Goal: Task Accomplishment & Management: Manage account settings

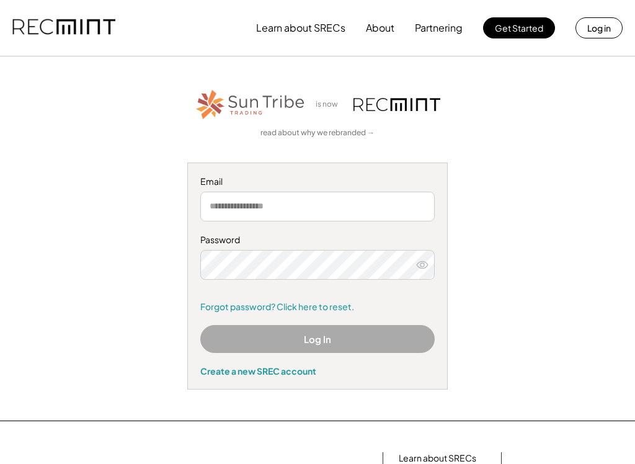
click at [283, 203] on input "email" at bounding box center [317, 207] width 234 height 30
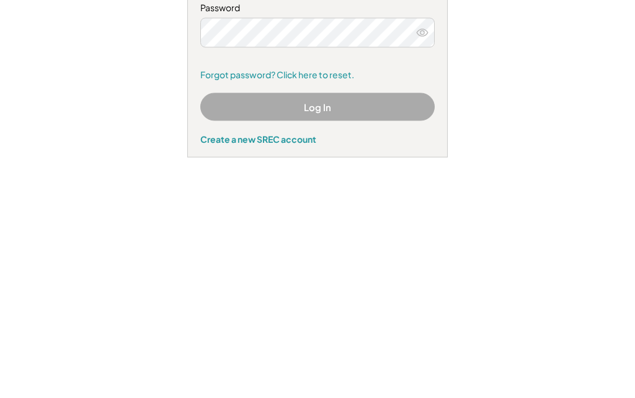
type input "**********"
click at [416, 256] on button at bounding box center [422, 265] width 19 height 19
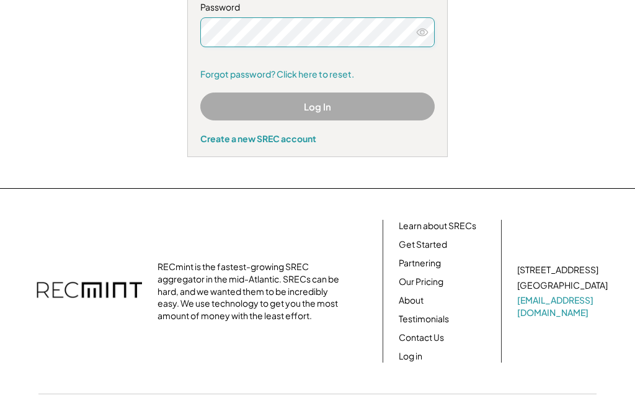
scroll to position [232, 0]
click at [427, 38] on button at bounding box center [422, 33] width 19 height 19
click at [341, 105] on button "Log In" at bounding box center [317, 106] width 234 height 28
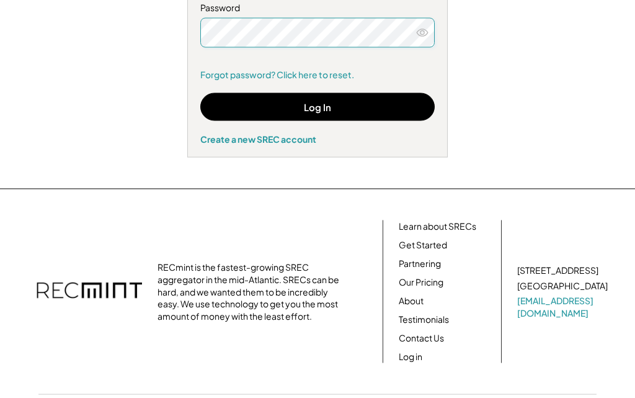
click at [325, 110] on button "Log In" at bounding box center [317, 107] width 234 height 28
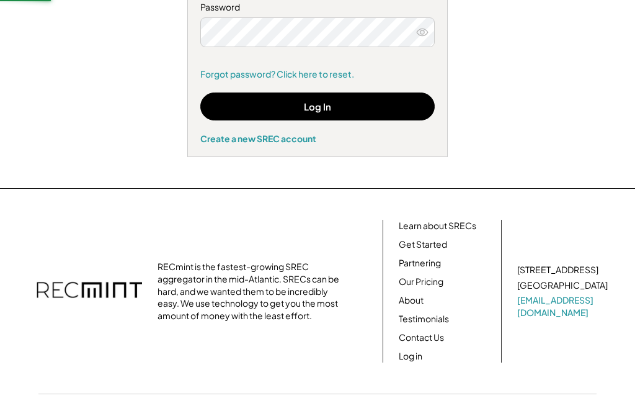
scroll to position [233, 0]
click at [332, 105] on button "Log In" at bounding box center [317, 106] width 234 height 28
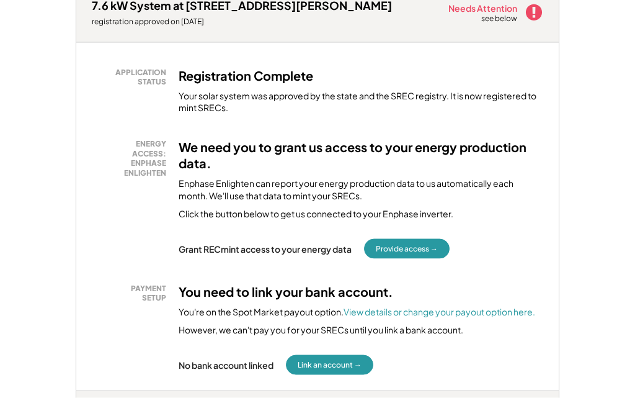
scroll to position [225, 0]
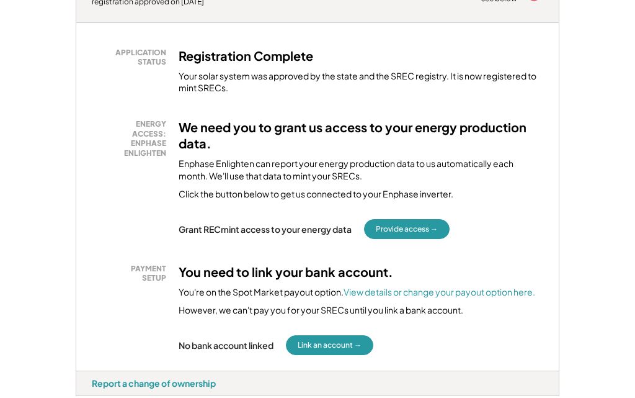
click at [422, 224] on button "Provide access →" at bounding box center [407, 229] width 86 height 20
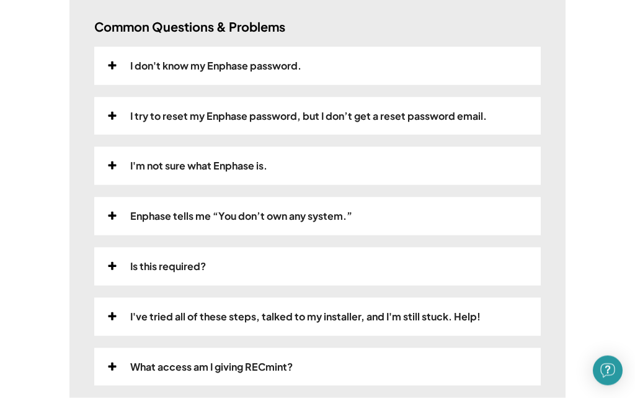
scroll to position [372, 0]
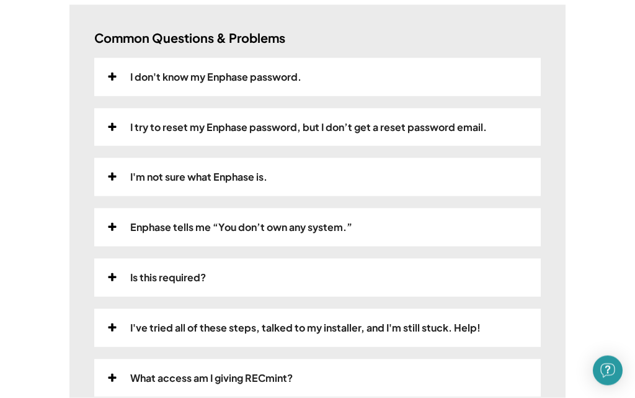
click at [195, 280] on div "Is this required?" at bounding box center [317, 278] width 447 height 38
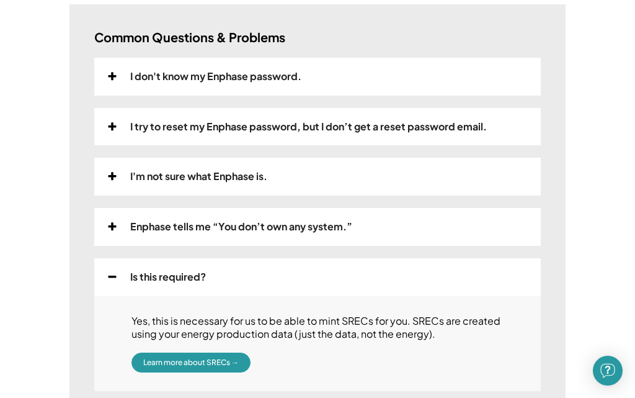
click at [279, 272] on div "Is this required?" at bounding box center [317, 277] width 447 height 38
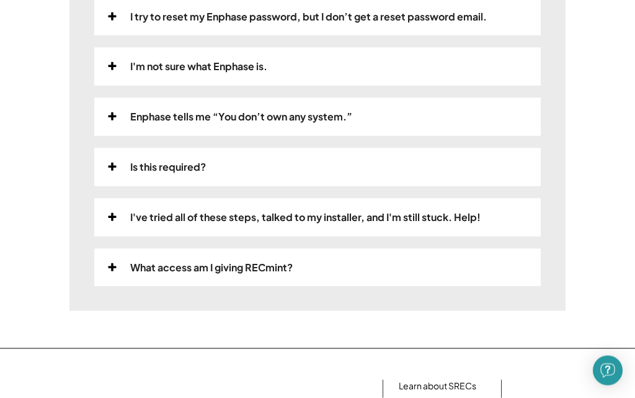
scroll to position [483, 0]
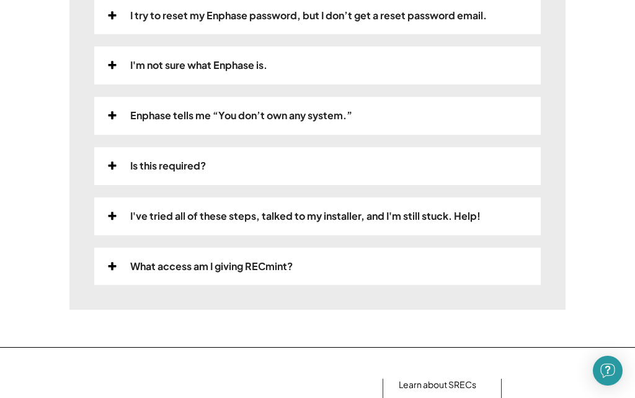
click at [276, 261] on div "What access am I giving RECmint?" at bounding box center [211, 266] width 163 height 13
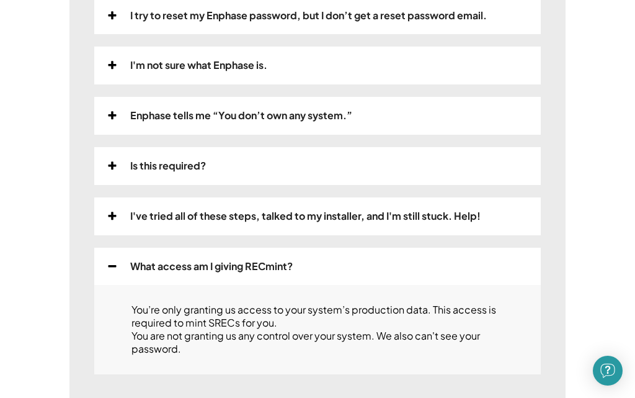
click at [289, 267] on div "What access am I giving RECmint?" at bounding box center [317, 266] width 447 height 38
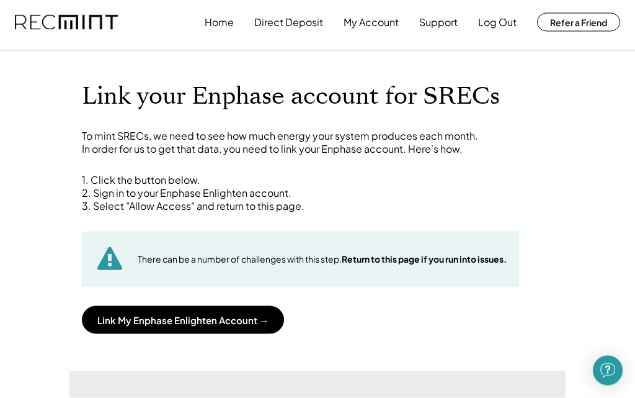
scroll to position [0, 0]
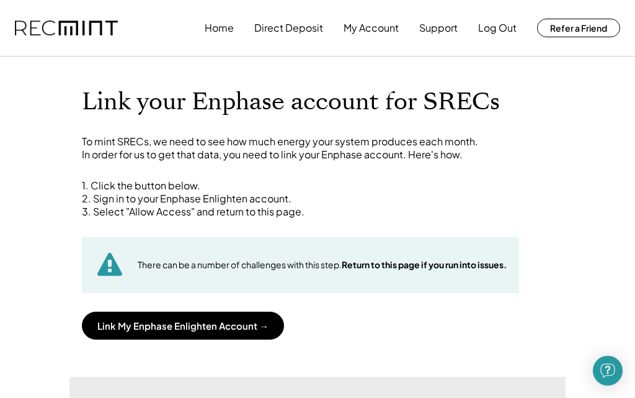
click at [216, 325] on button "Link My Enphase Enlighten Account →" at bounding box center [183, 325] width 202 height 28
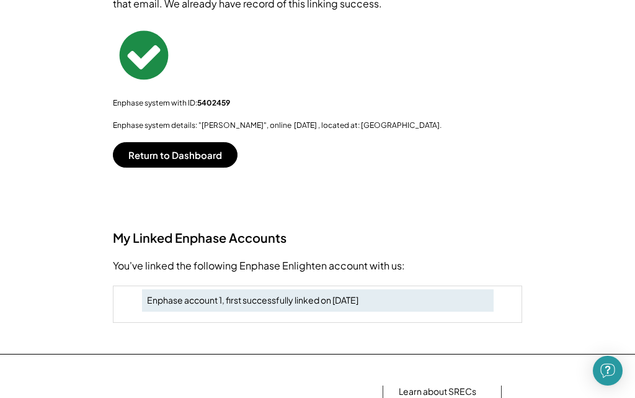
scroll to position [221, 0]
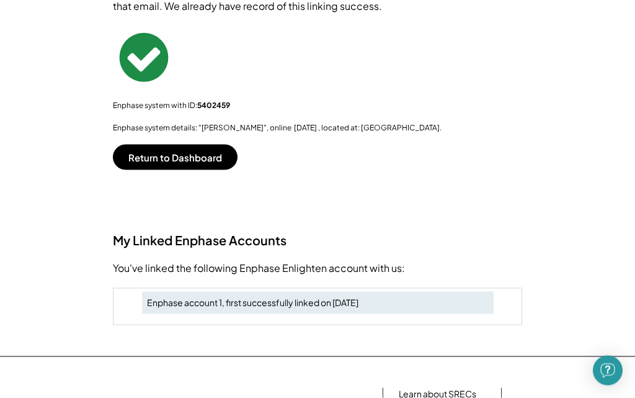
click at [201, 154] on button "Return to Dashboard" at bounding box center [175, 157] width 125 height 25
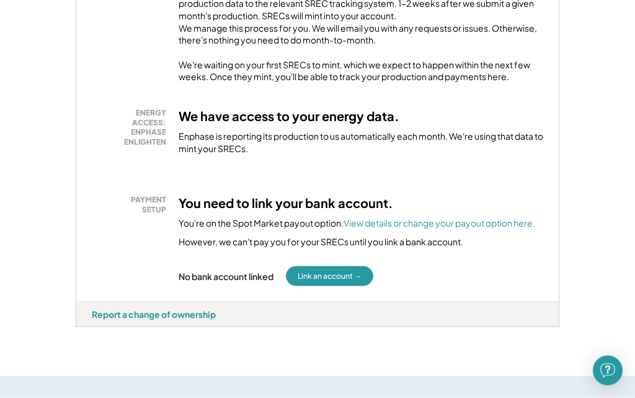
scroll to position [370, 0]
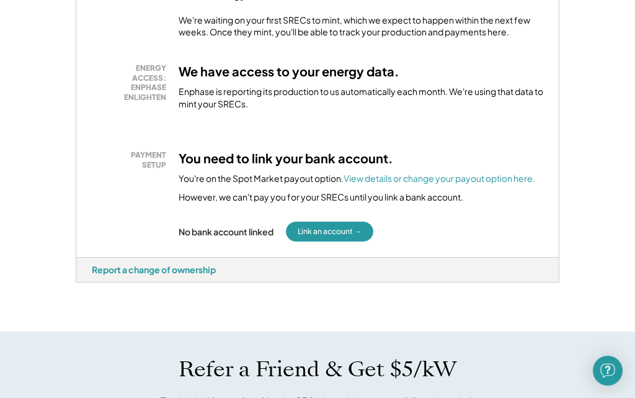
click at [346, 241] on button "Link an account →" at bounding box center [329, 231] width 87 height 20
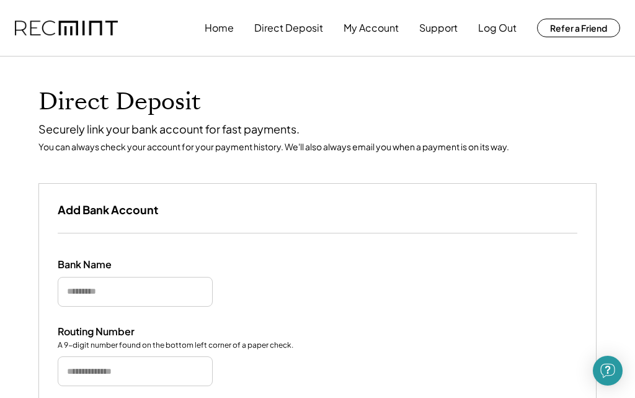
click at [115, 207] on h3 "Add Bank Account" at bounding box center [108, 209] width 100 height 14
click at [121, 287] on input "input" at bounding box center [135, 292] width 155 height 30
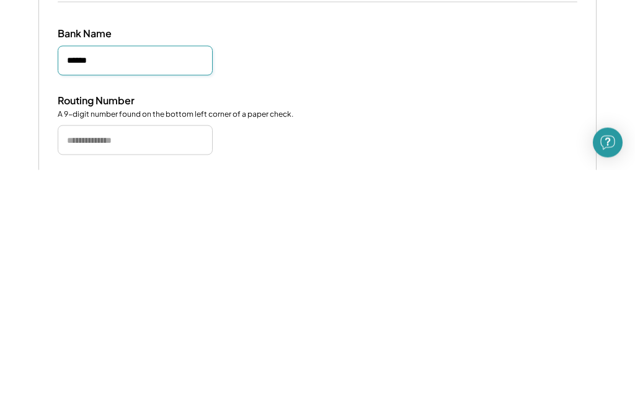
scroll to position [11, 0]
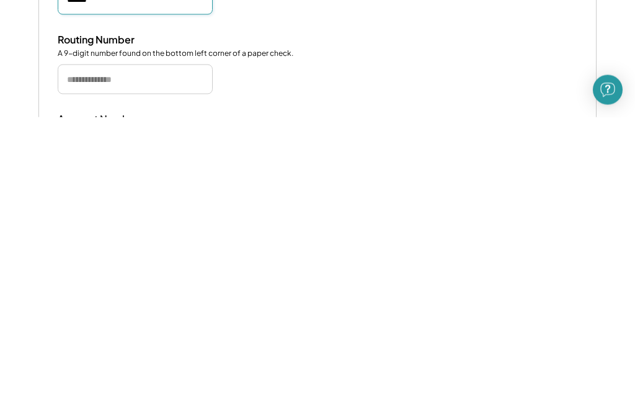
type input "******"
click at [164, 345] on input "tel" at bounding box center [135, 360] width 155 height 30
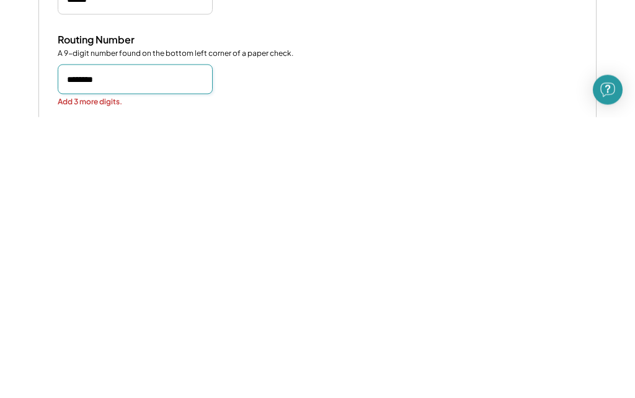
type input "*********"
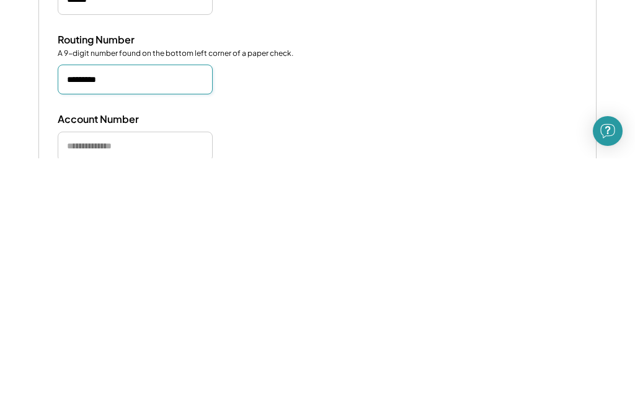
scroll to position [56, 0]
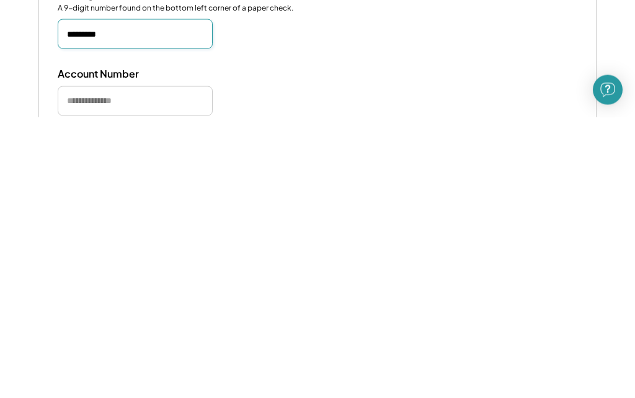
click at [168, 367] on input "tel" at bounding box center [135, 382] width 155 height 30
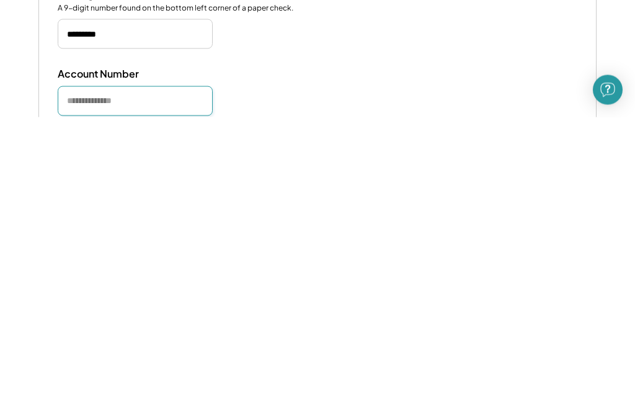
scroll to position [96, 0]
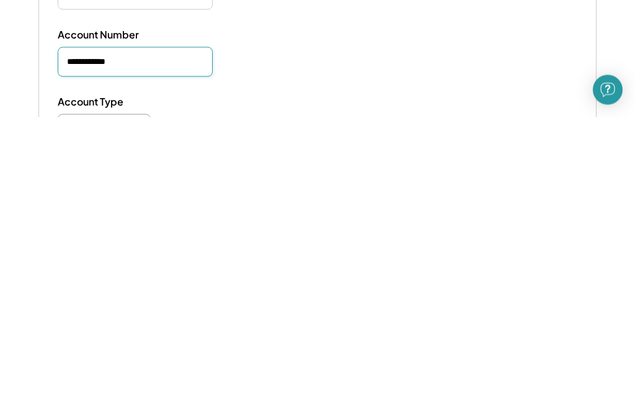
type input "**********"
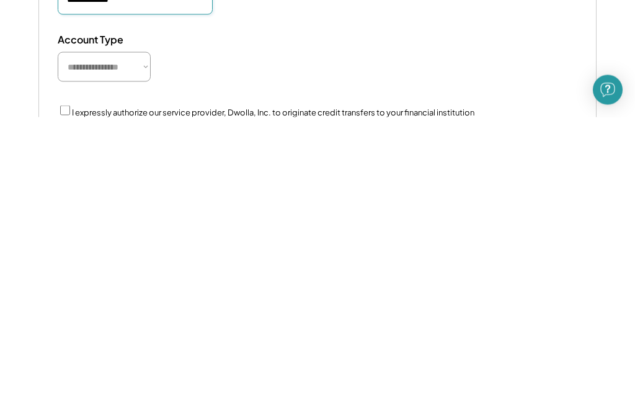
click at [140, 332] on select "**********" at bounding box center [104, 347] width 93 height 30
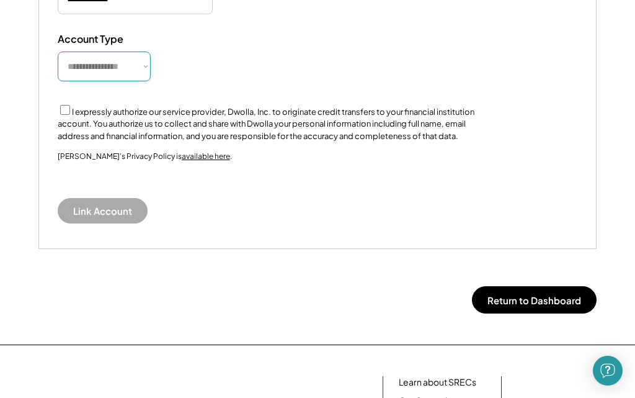
select select "**********"
click at [58, 110] on div "I expressly authorize our service provider, Dwolla, Inc. to originate credit tr…" at bounding box center [275, 123] width 434 height 40
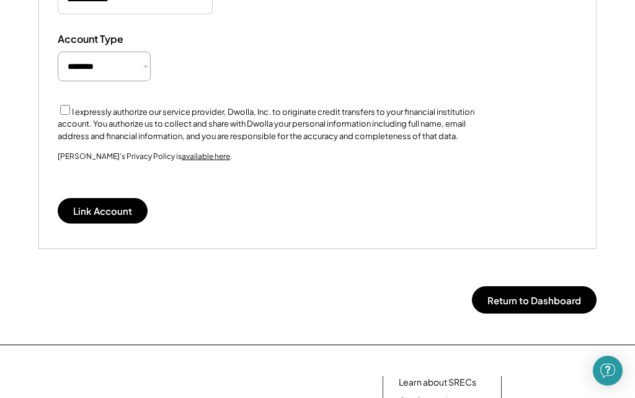
click at [89, 208] on button "Link Account" at bounding box center [103, 210] width 90 height 25
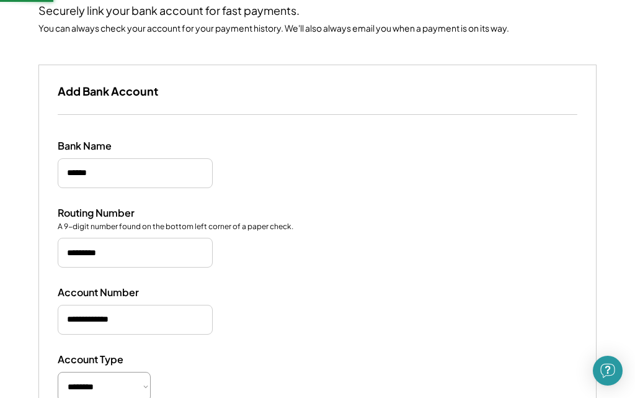
scroll to position [87, 0]
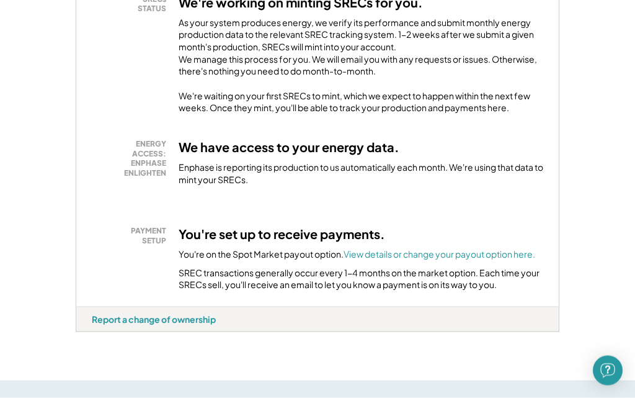
scroll to position [279, 0]
